Goal: Find specific fact

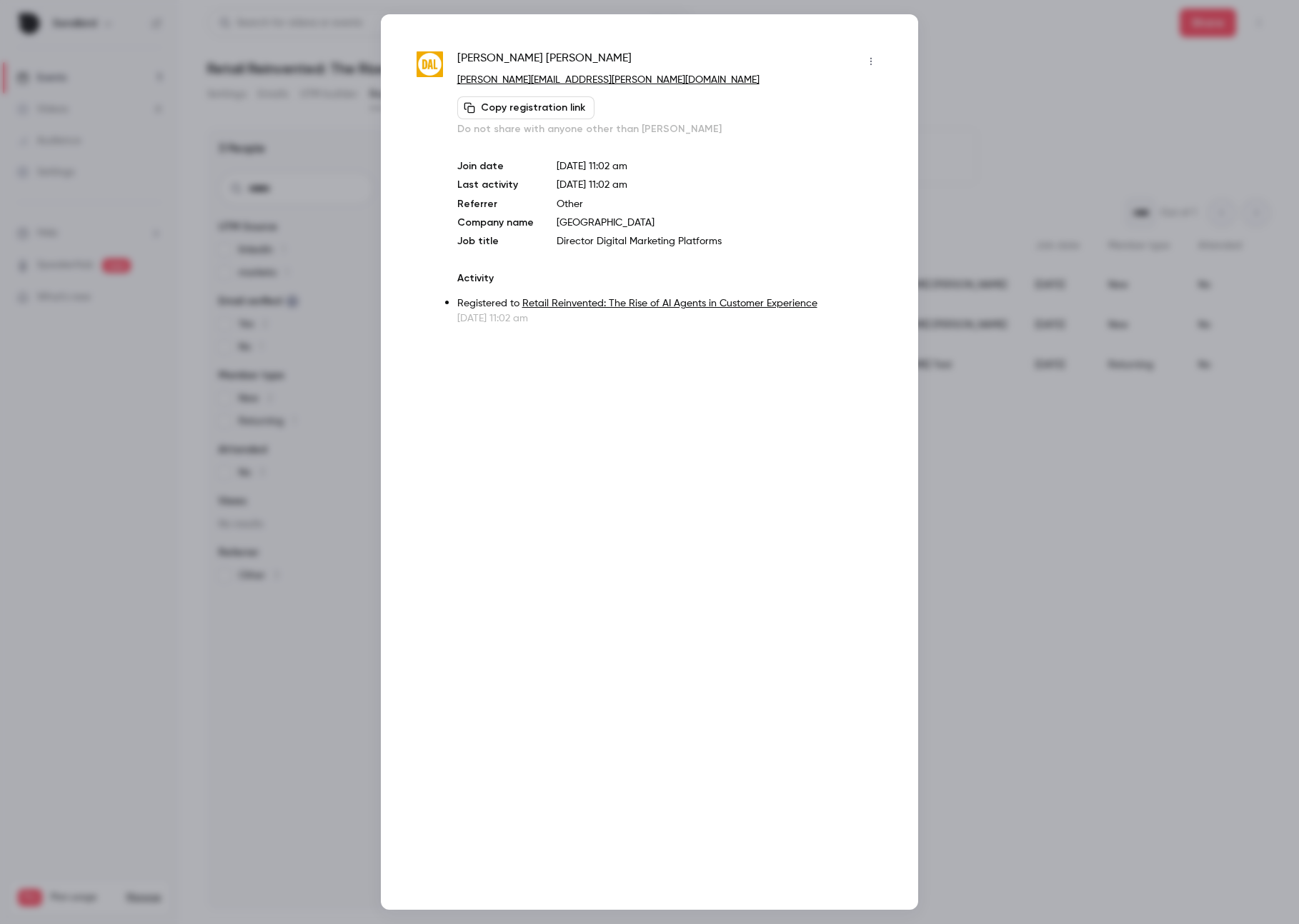
drag, startPoint x: 677, startPoint y: 228, endPoint x: 542, endPoint y: 225, distance: 135.0
click at [542, 225] on div "Join date [DATE] 11:02 am Last activity [DATE] 11:02 am Referrer Other Company …" at bounding box center [670, 203] width 425 height 89
copy p "[GEOGRAPHIC_DATA]"
click at [1008, 137] on div at bounding box center [650, 462] width 1299 height 924
